Goal: Information Seeking & Learning: Learn about a topic

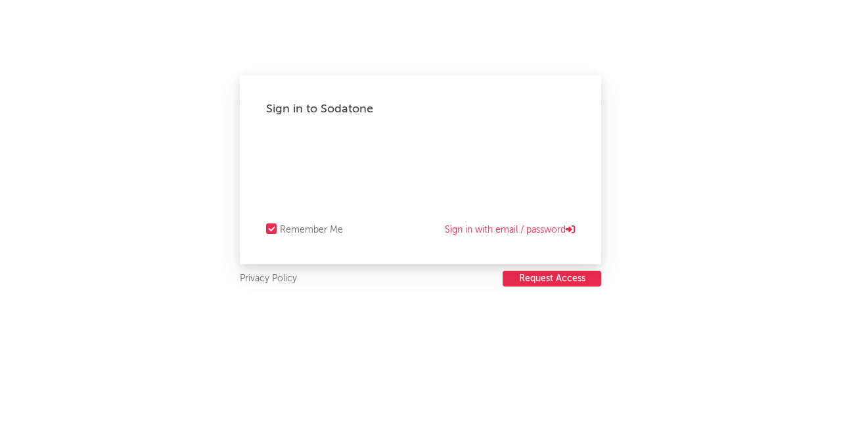
select select "recorded_music"
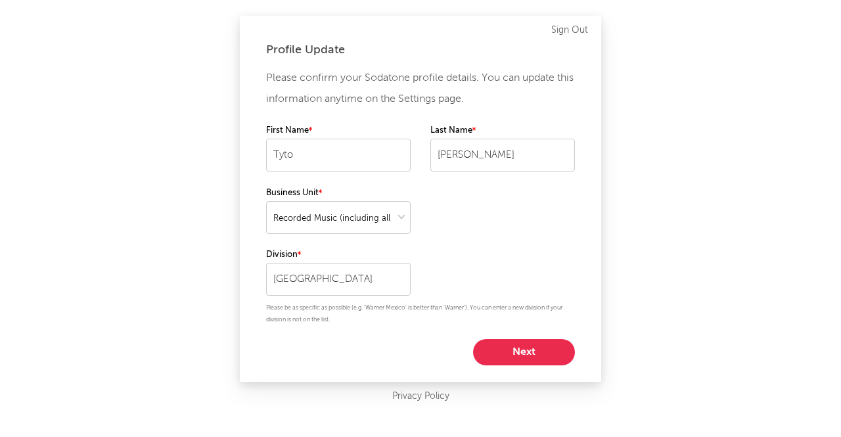
click at [523, 353] on button "Next" at bounding box center [524, 352] width 102 height 26
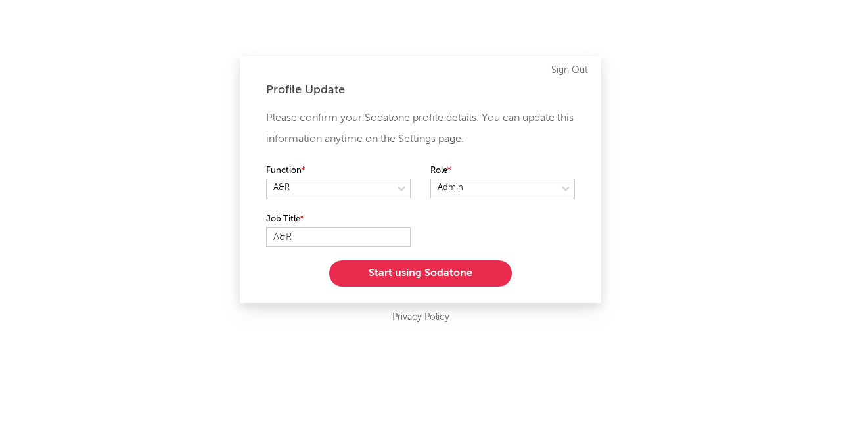
click at [437, 277] on button "Start using Sodatone" at bounding box center [420, 273] width 183 height 26
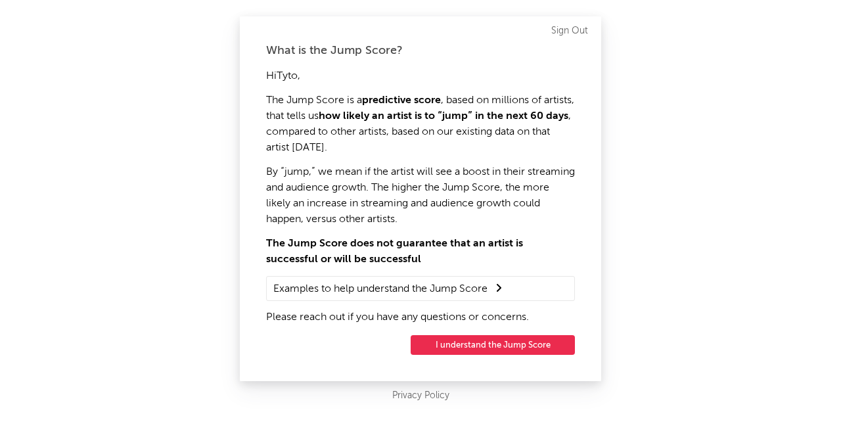
click at [499, 344] on button "I understand the Jump Score" at bounding box center [493, 345] width 164 height 20
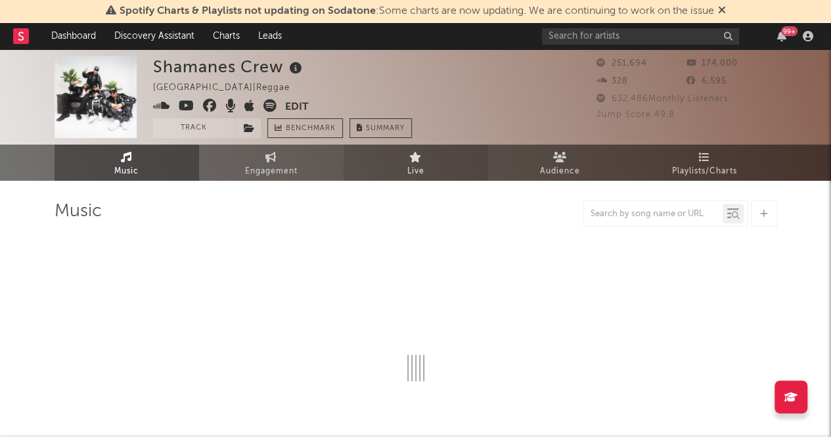
select select "6m"
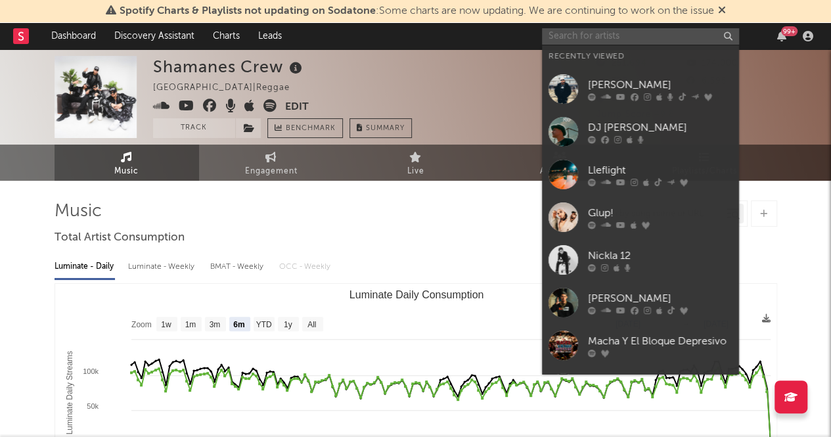
click at [585, 37] on input "text" at bounding box center [640, 36] width 197 height 16
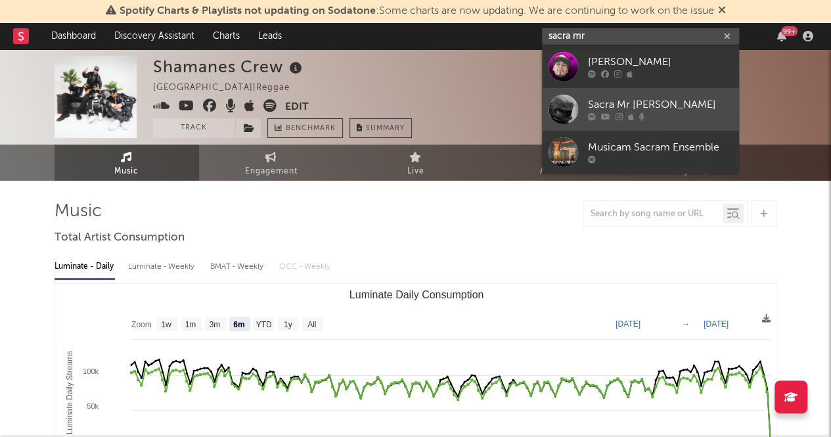
type input "sacra mr"
click at [649, 96] on link "Sacra Mr [PERSON_NAME]" at bounding box center [640, 109] width 197 height 43
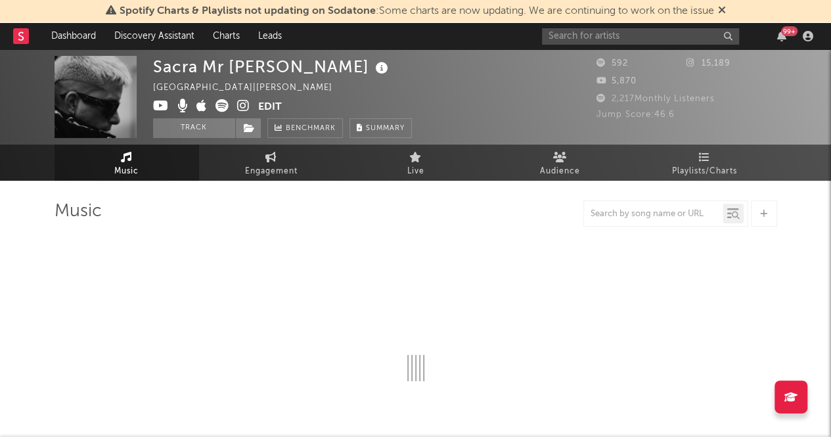
select select "1w"
